Goal: Navigation & Orientation: Find specific page/section

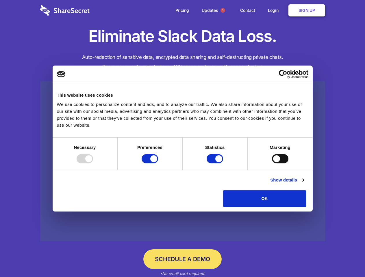
click at [93, 164] on div at bounding box center [85, 158] width 16 height 9
click at [158, 164] on input "Preferences" at bounding box center [150, 158] width 16 height 9
checkbox input "false"
click at [216, 164] on input "Statistics" at bounding box center [215, 158] width 16 height 9
checkbox input "false"
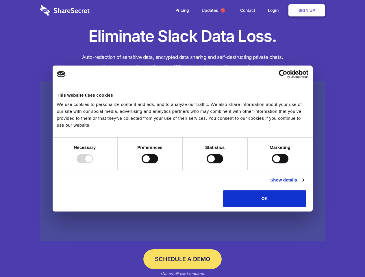
click at [272, 164] on input "Marketing" at bounding box center [280, 158] width 16 height 9
checkbox input "true"
click at [304, 184] on link "Show details" at bounding box center [287, 180] width 34 height 7
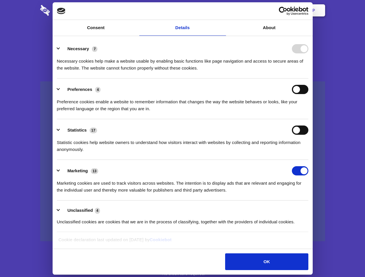
click at [308, 72] on div "Necessary cookies help make a website usable by enabling basic functions like p…" at bounding box center [182, 62] width 251 height 18
click at [222, 10] on span "1" at bounding box center [222, 10] width 5 height 5
